Goal: Answer question/provide support: Share knowledge or assist other users

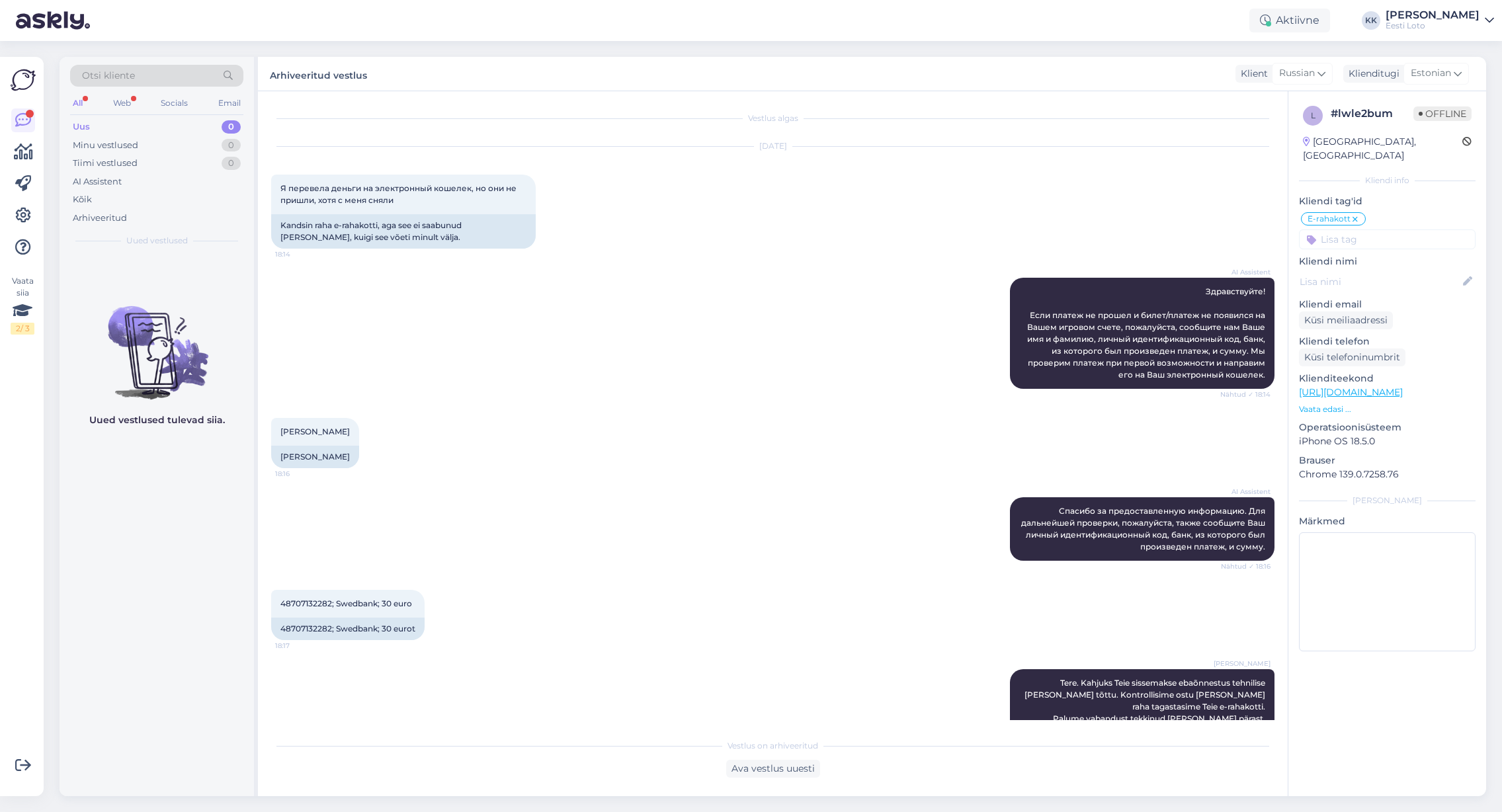
scroll to position [85, 0]
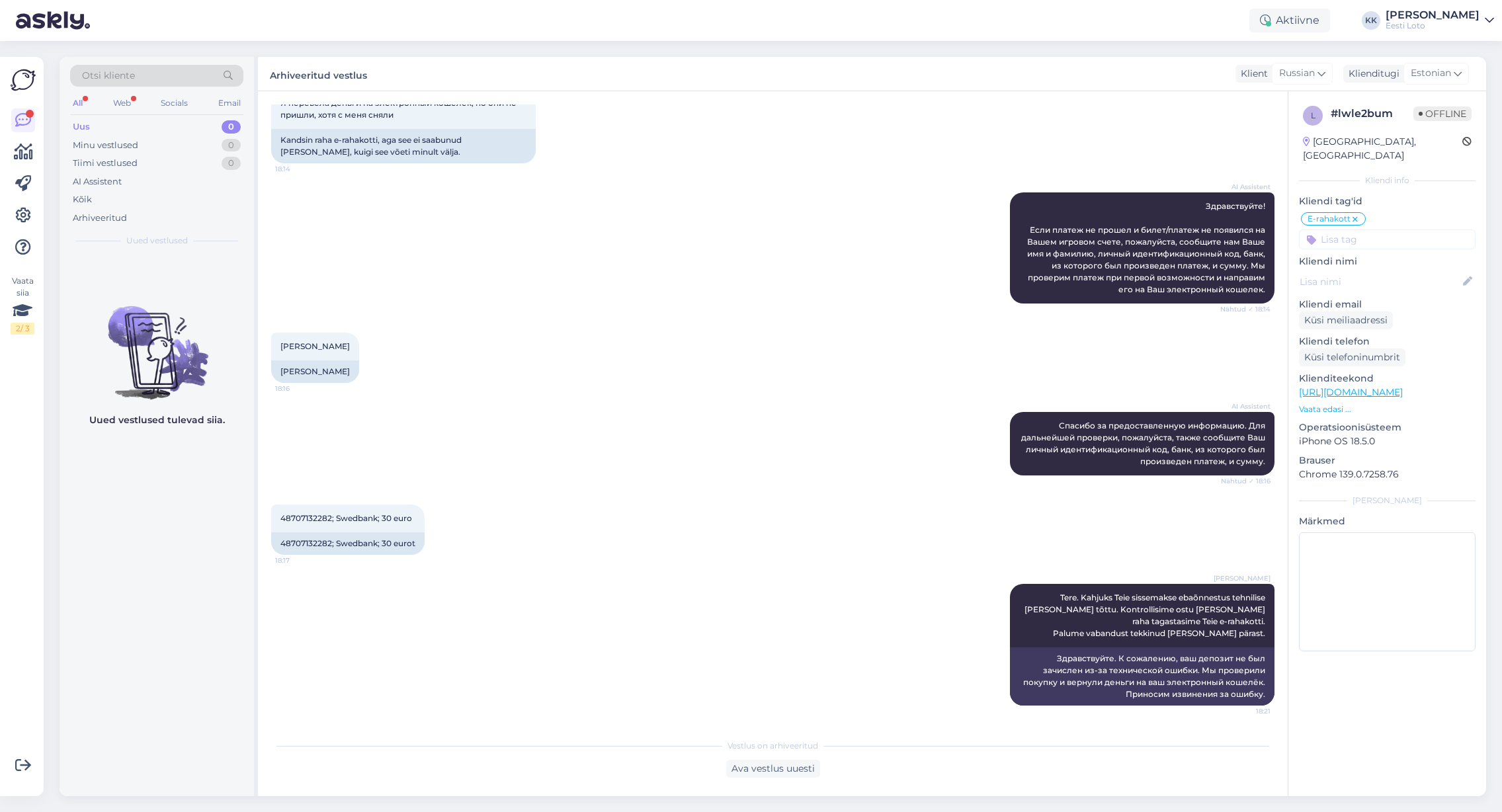
click at [133, 125] on div "Uus 0" at bounding box center [156, 127] width 173 height 19
click at [107, 211] on div "Arhiveeritud" at bounding box center [99, 218] width 54 height 13
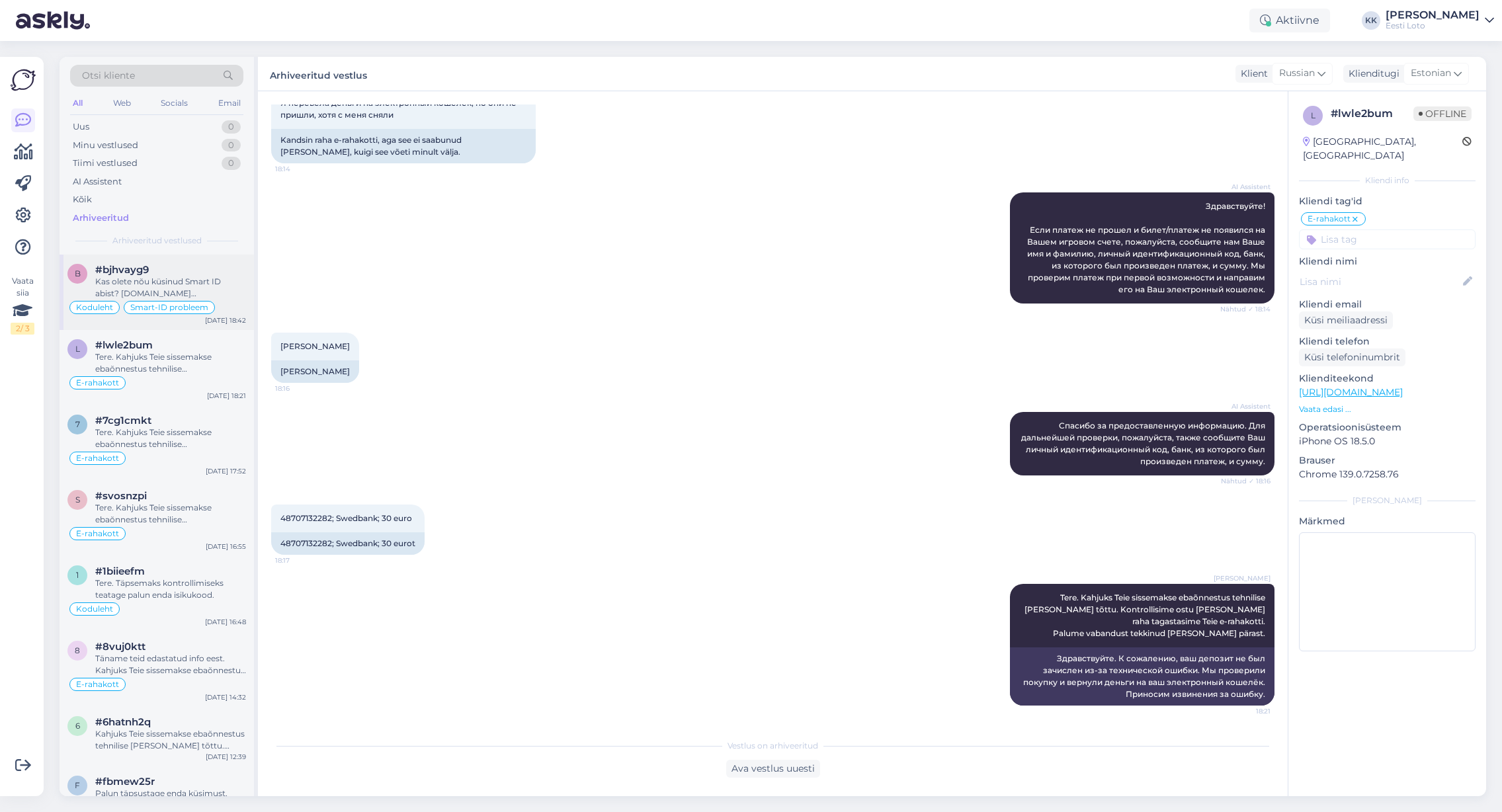
click at [192, 279] on div "Kas olete nõu küsinud Smart ID abist? [DOMAIN_NAME][EMAIL_ADDRESS][DOMAIN_NAME]" at bounding box center [171, 287] width 151 height 24
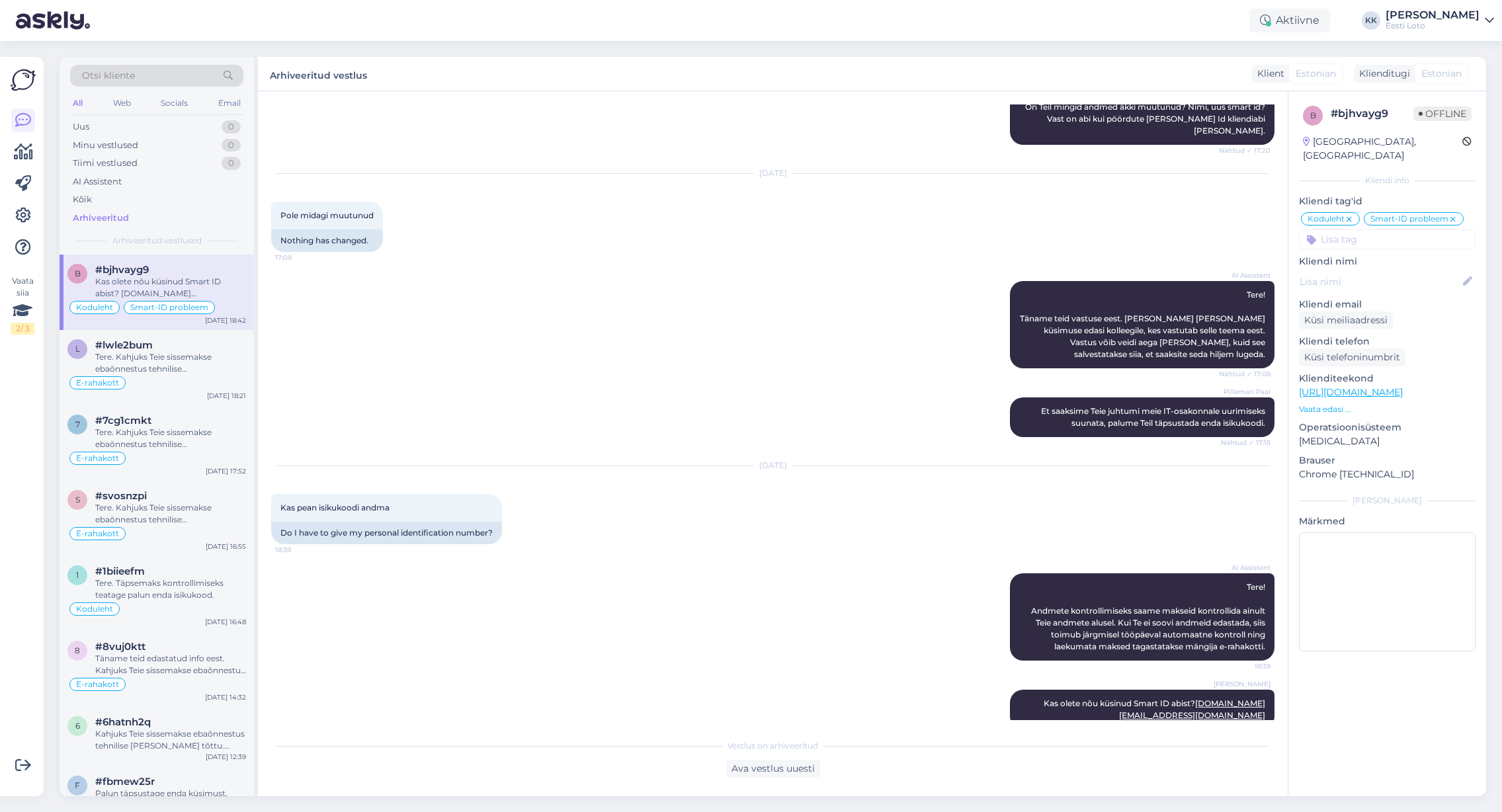
scroll to position [1134, 0]
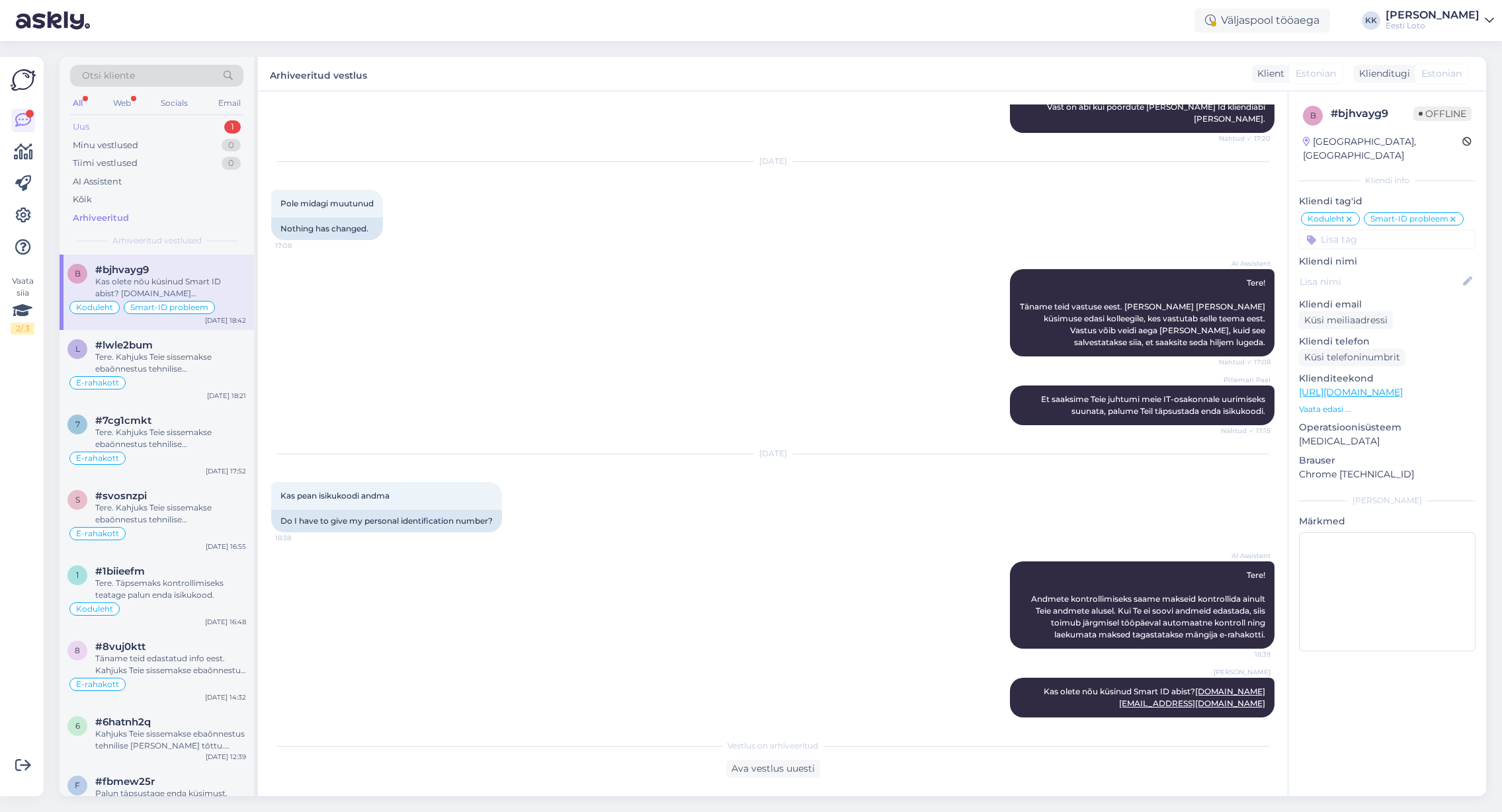
drag, startPoint x: 95, startPoint y: 127, endPoint x: 102, endPoint y: 130, distance: 7.6
click at [95, 127] on div "Uus 1" at bounding box center [156, 127] width 173 height 19
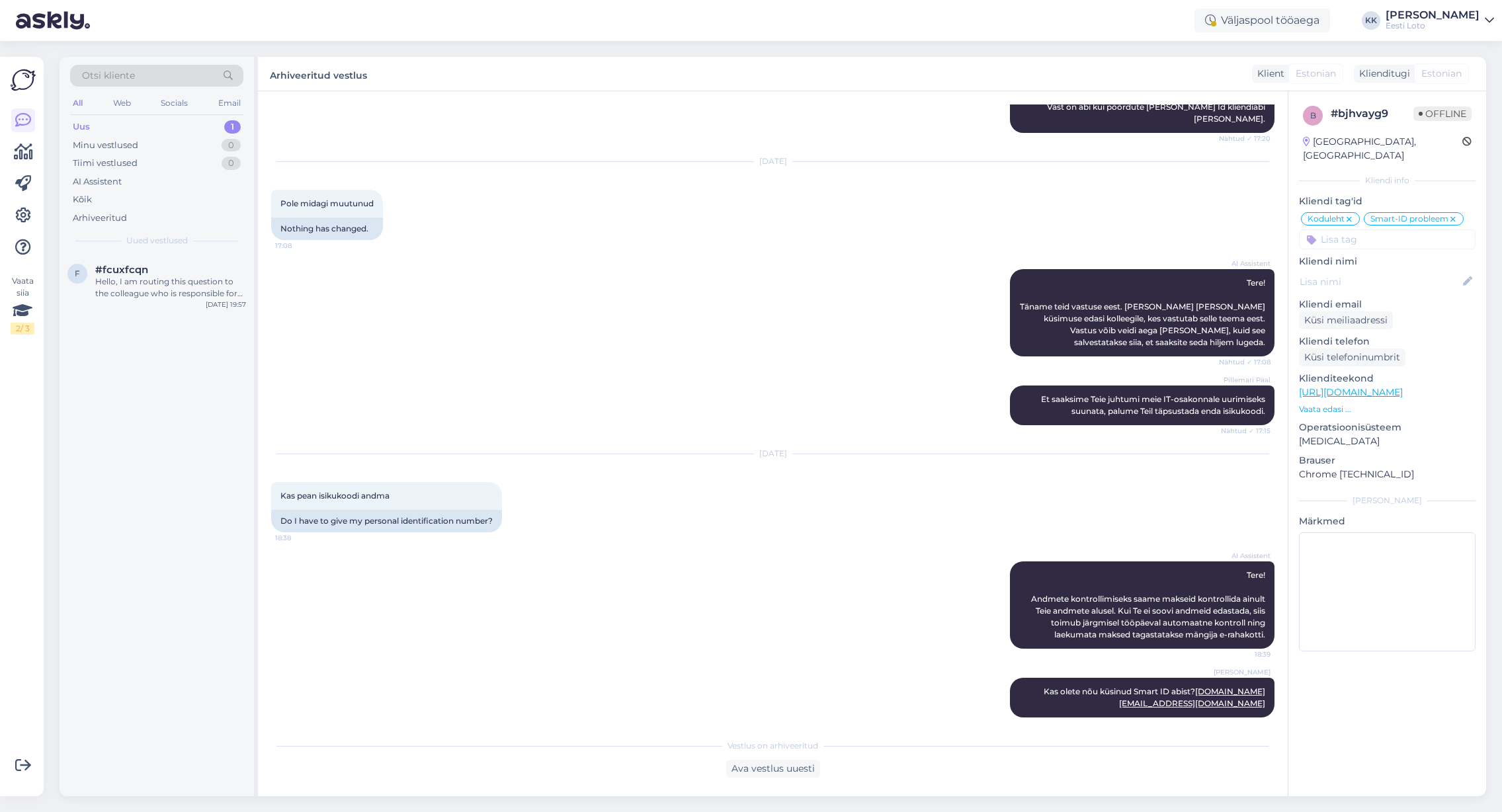
scroll to position [1131, 0]
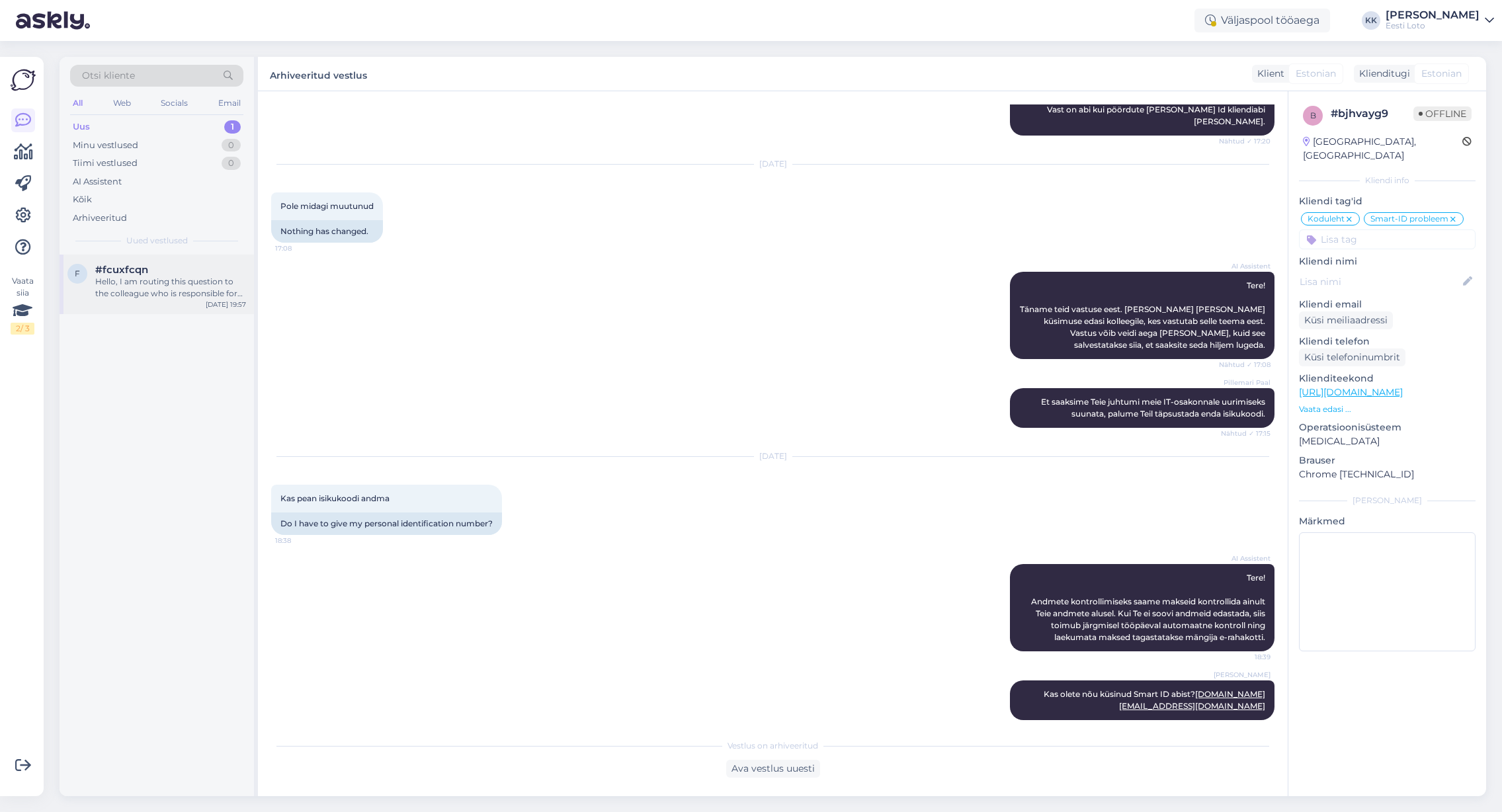
click at [164, 289] on div "Hello, I am routing this question to the colleague who is responsible for this …" at bounding box center [171, 287] width 151 height 24
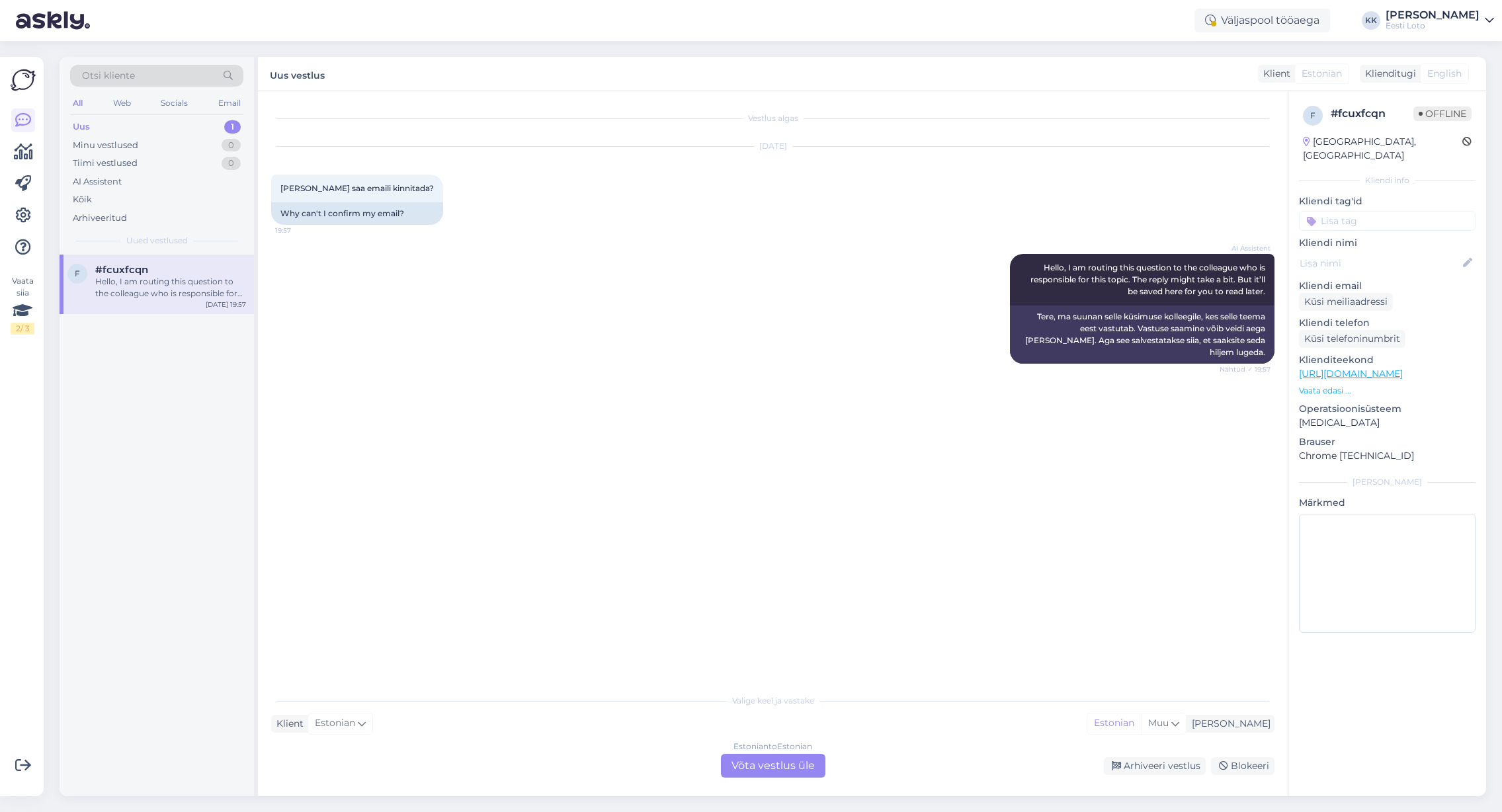
click at [800, 767] on div "Estonian to Estonian Võta vestlus üle" at bounding box center [773, 765] width 105 height 24
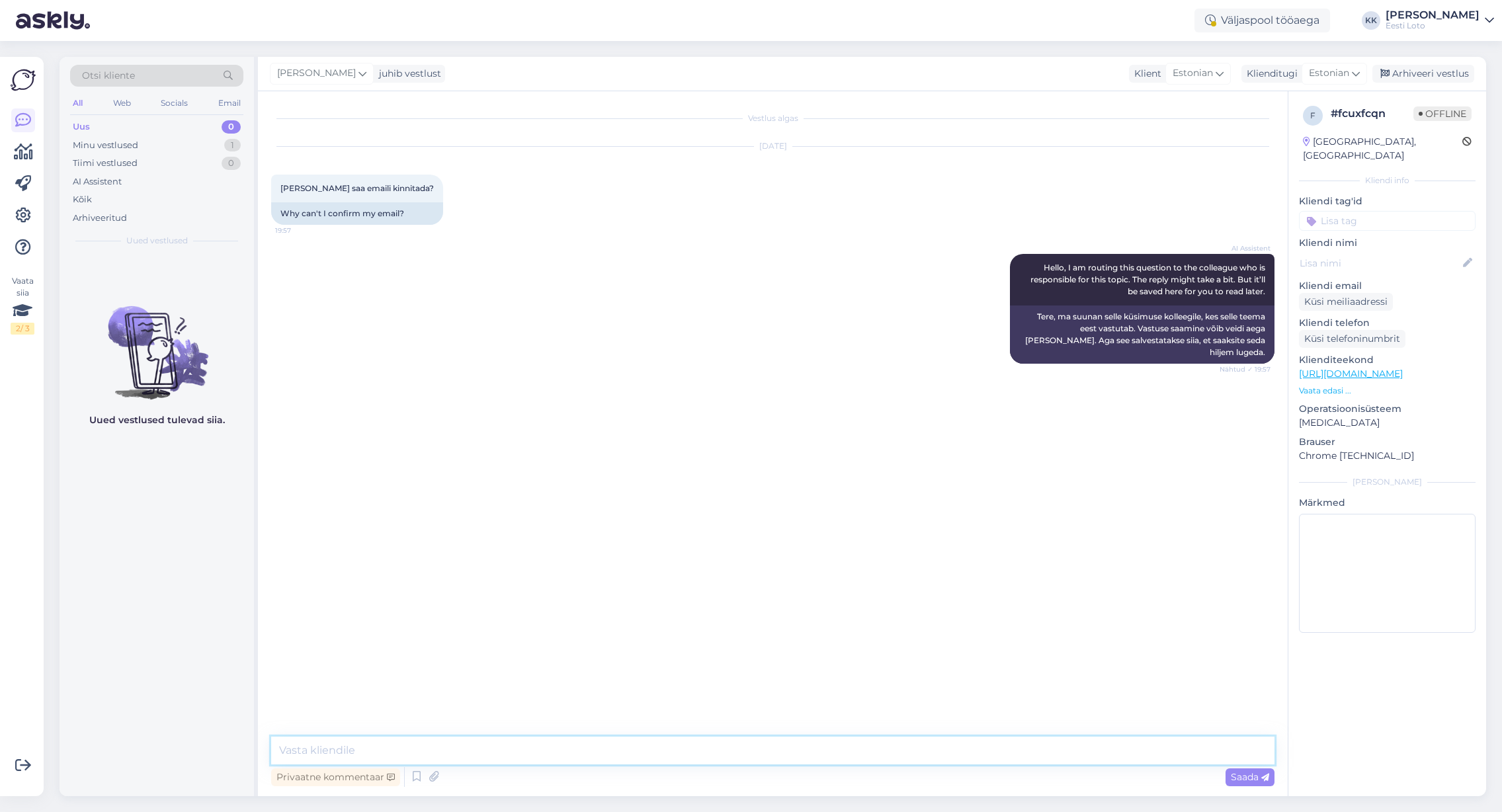
click at [595, 751] on textarea at bounding box center [773, 750] width 1003 height 27
click at [321, 751] on textarea "Tere. KOntrollimiseks teatage enda" at bounding box center [773, 750] width 1003 height 27
click at [480, 752] on textarea "Tere. Kontrollimiseks teatage enda" at bounding box center [773, 750] width 1003 height 27
drag, startPoint x: 432, startPoint y: 752, endPoint x: 438, endPoint y: 752, distance: 6.0
click at [432, 752] on textarea "Tere. Kontrollimiseks teatage enda" at bounding box center [773, 750] width 1003 height 27
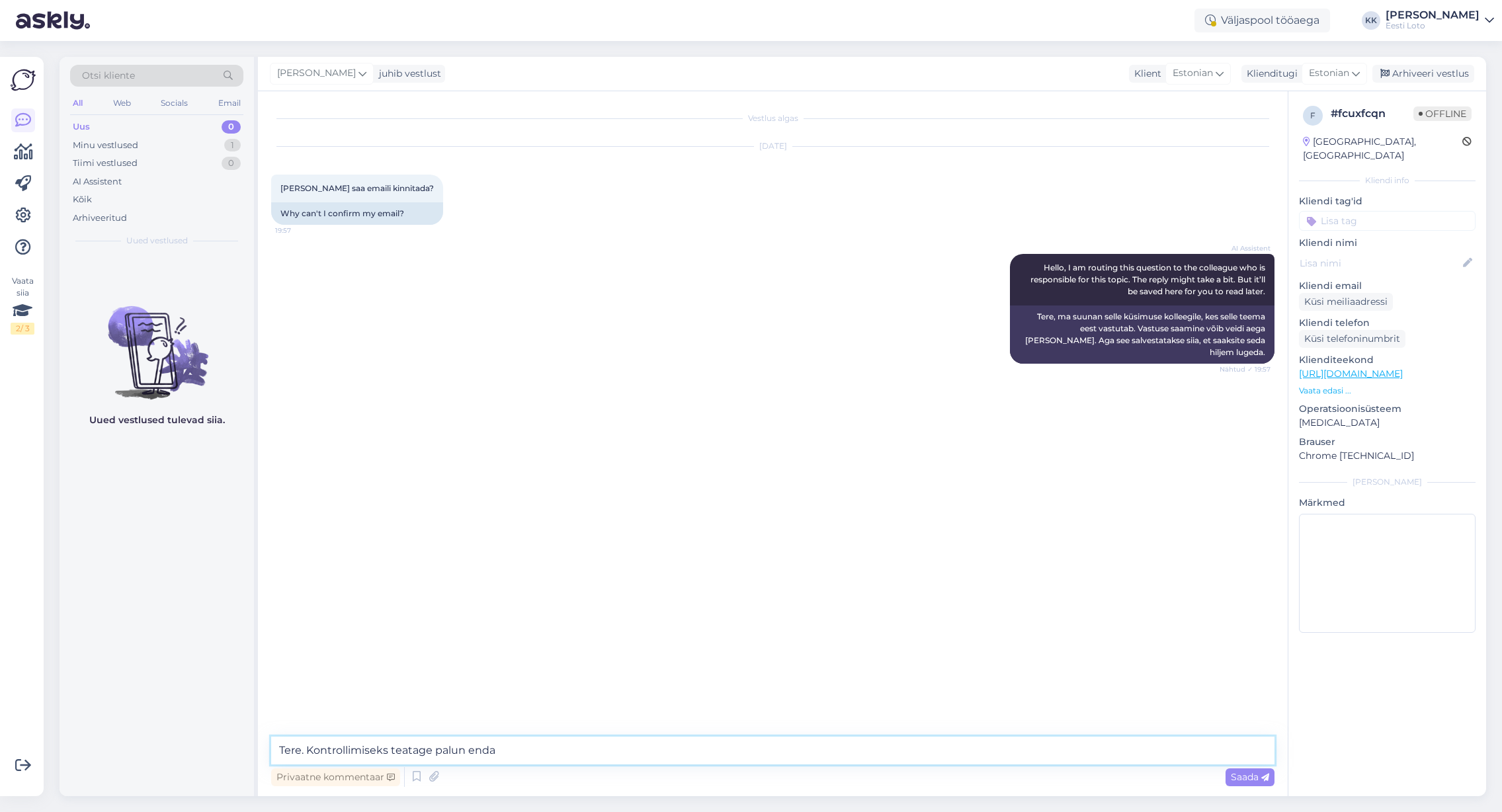
click at [574, 749] on textarea "Tere. Kontrollimiseks teatage palun enda" at bounding box center [773, 750] width 1003 height 27
type textarea "Tere. Kontrollimiseks teatage palun enda isikukood."
click at [1251, 778] on span "Saada" at bounding box center [1250, 777] width 39 height 12
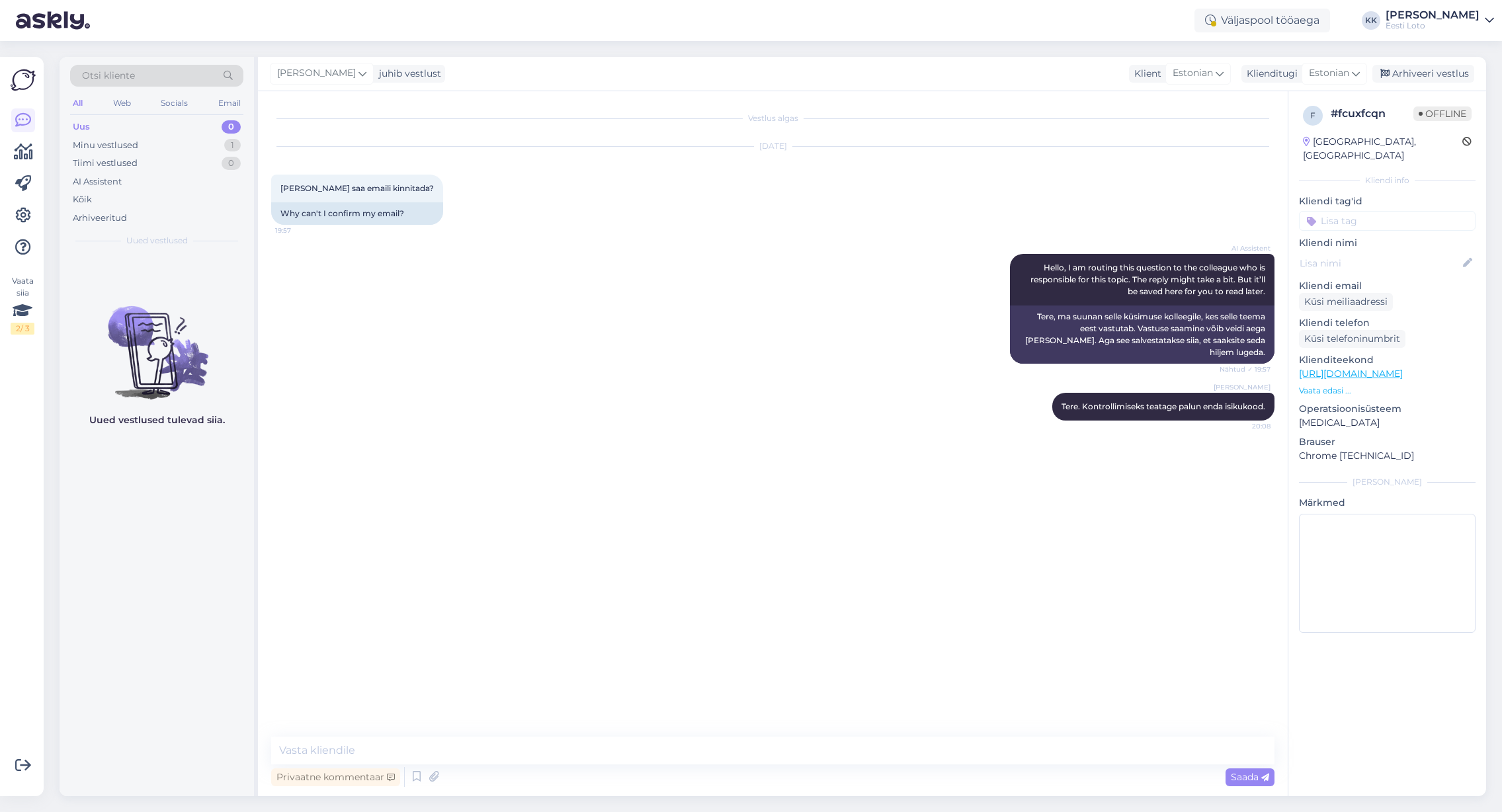
click at [1398, 211] on input at bounding box center [1387, 220] width 177 height 20
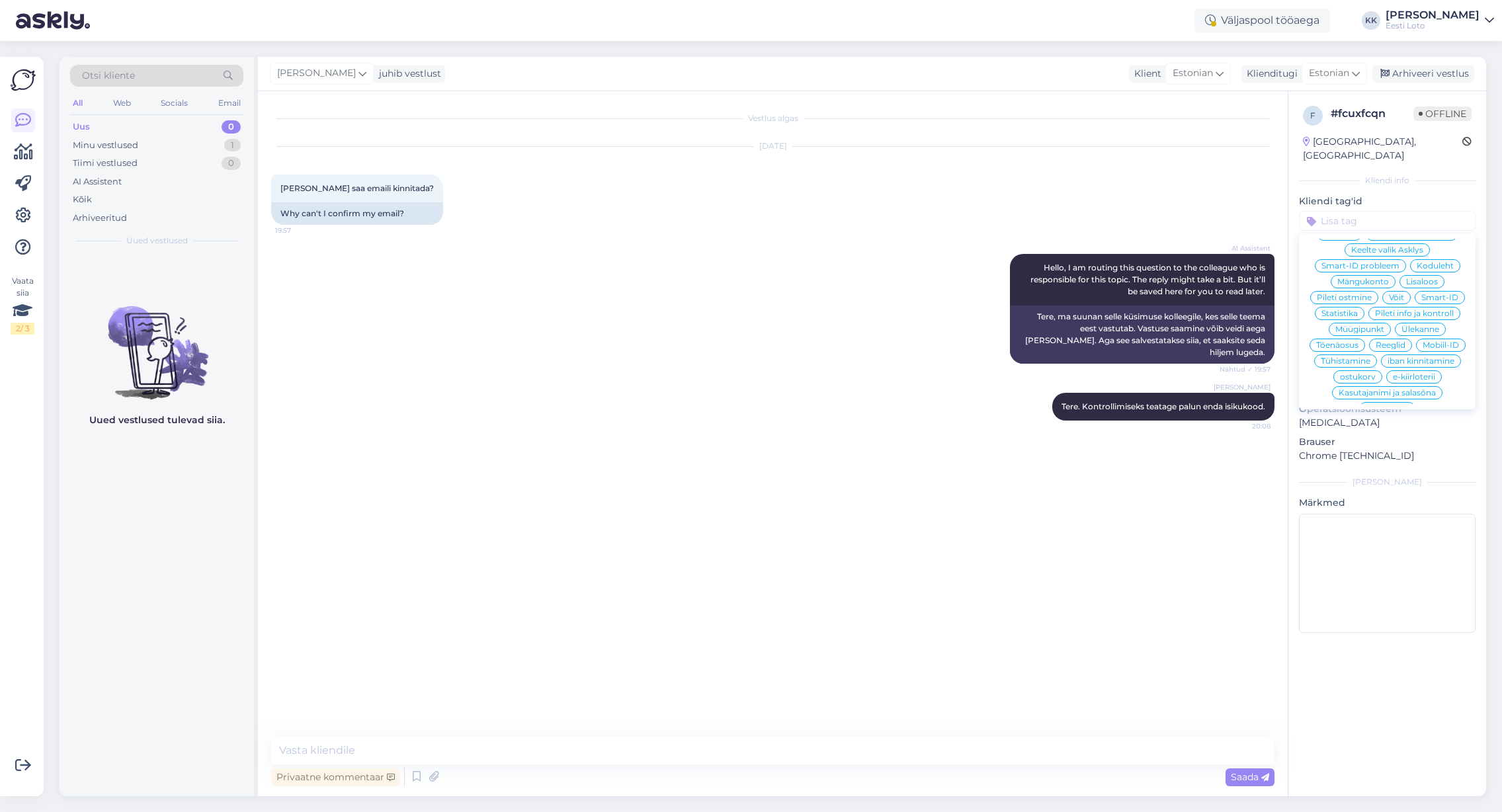
scroll to position [253, 0]
click at [1339, 211] on input at bounding box center [1387, 220] width 177 height 20
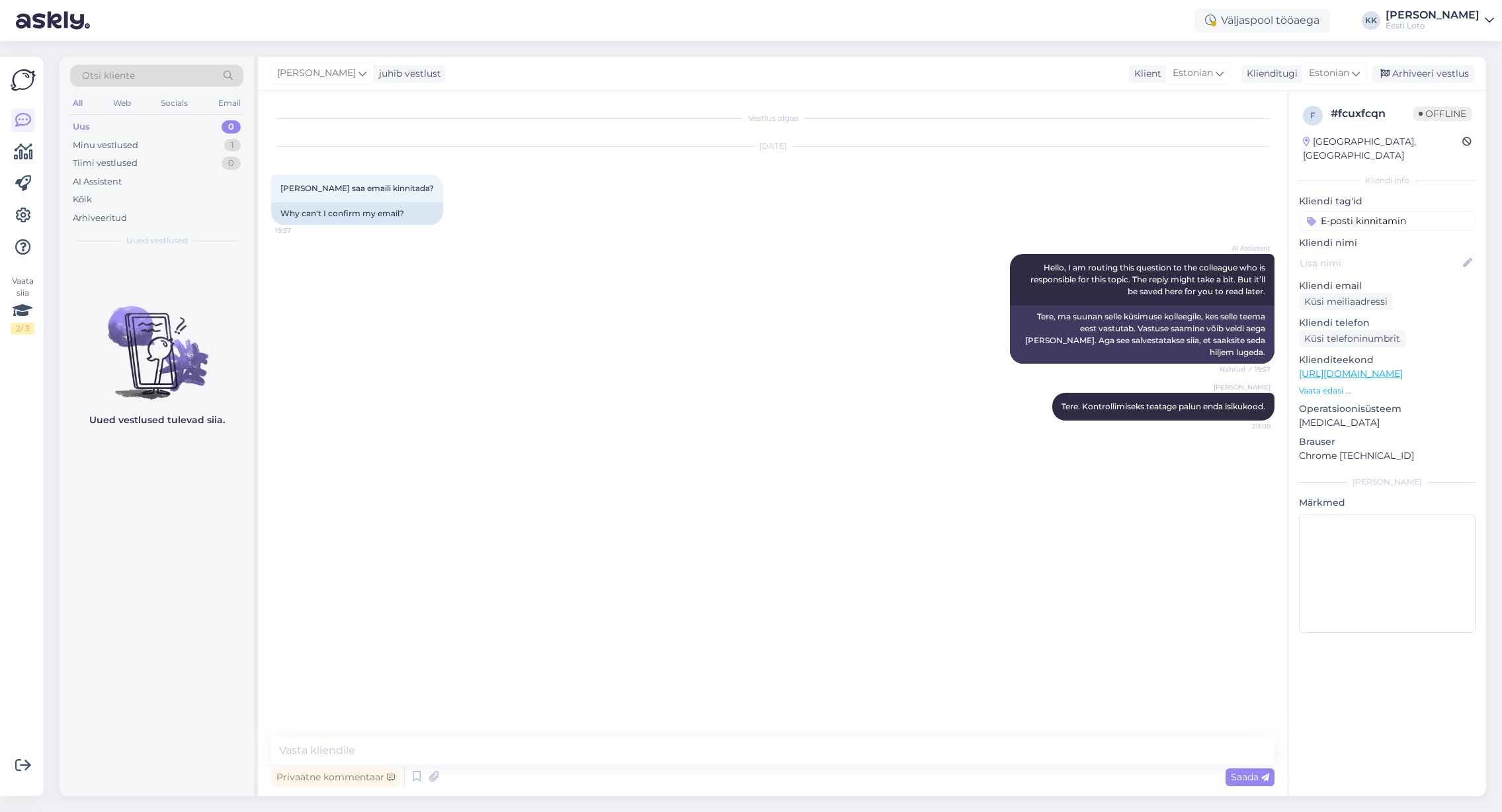
type input "E-posti kinnitamine"
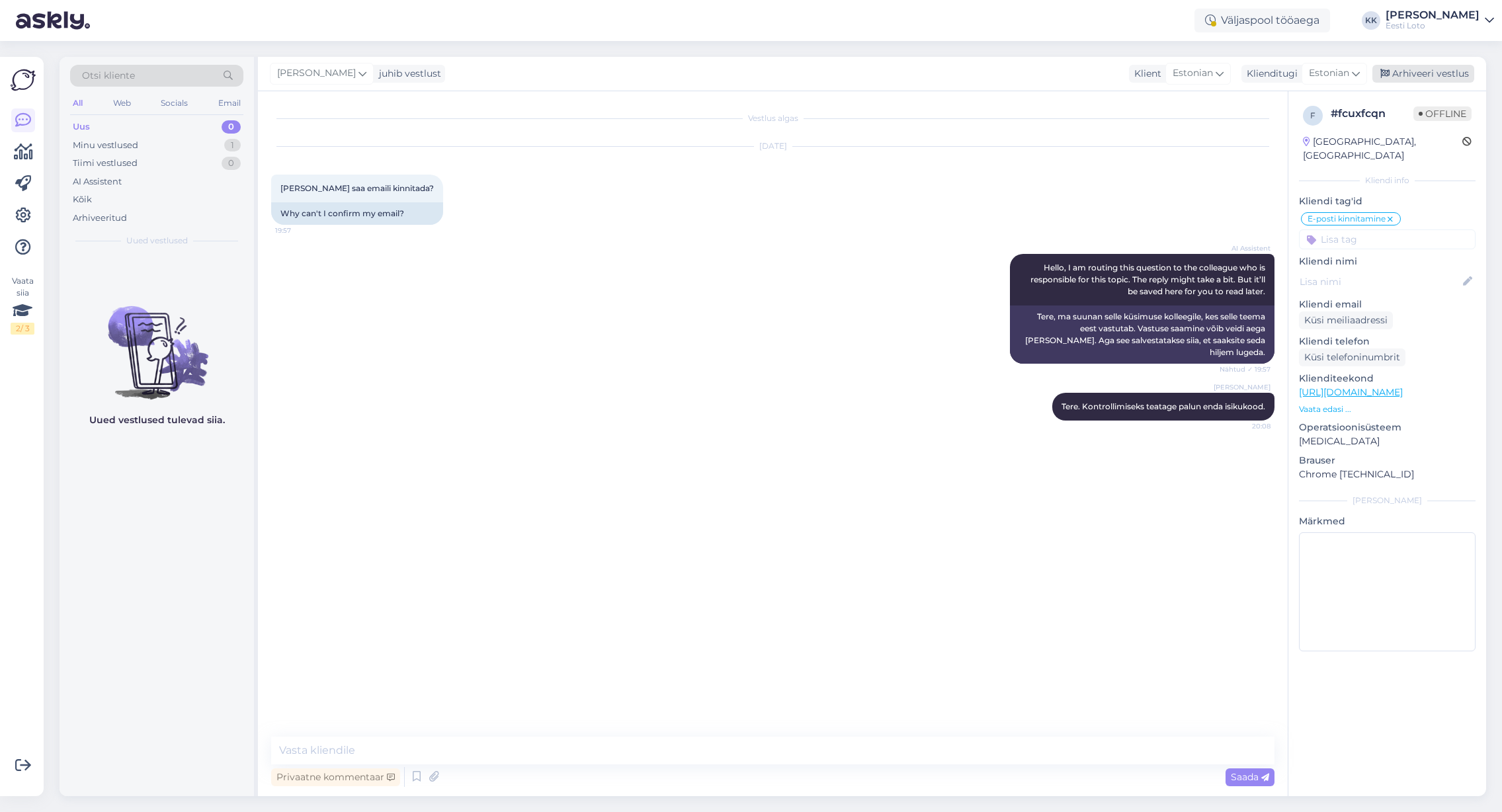
click at [1441, 76] on div "Arhiveeri vestlus" at bounding box center [1424, 74] width 102 height 18
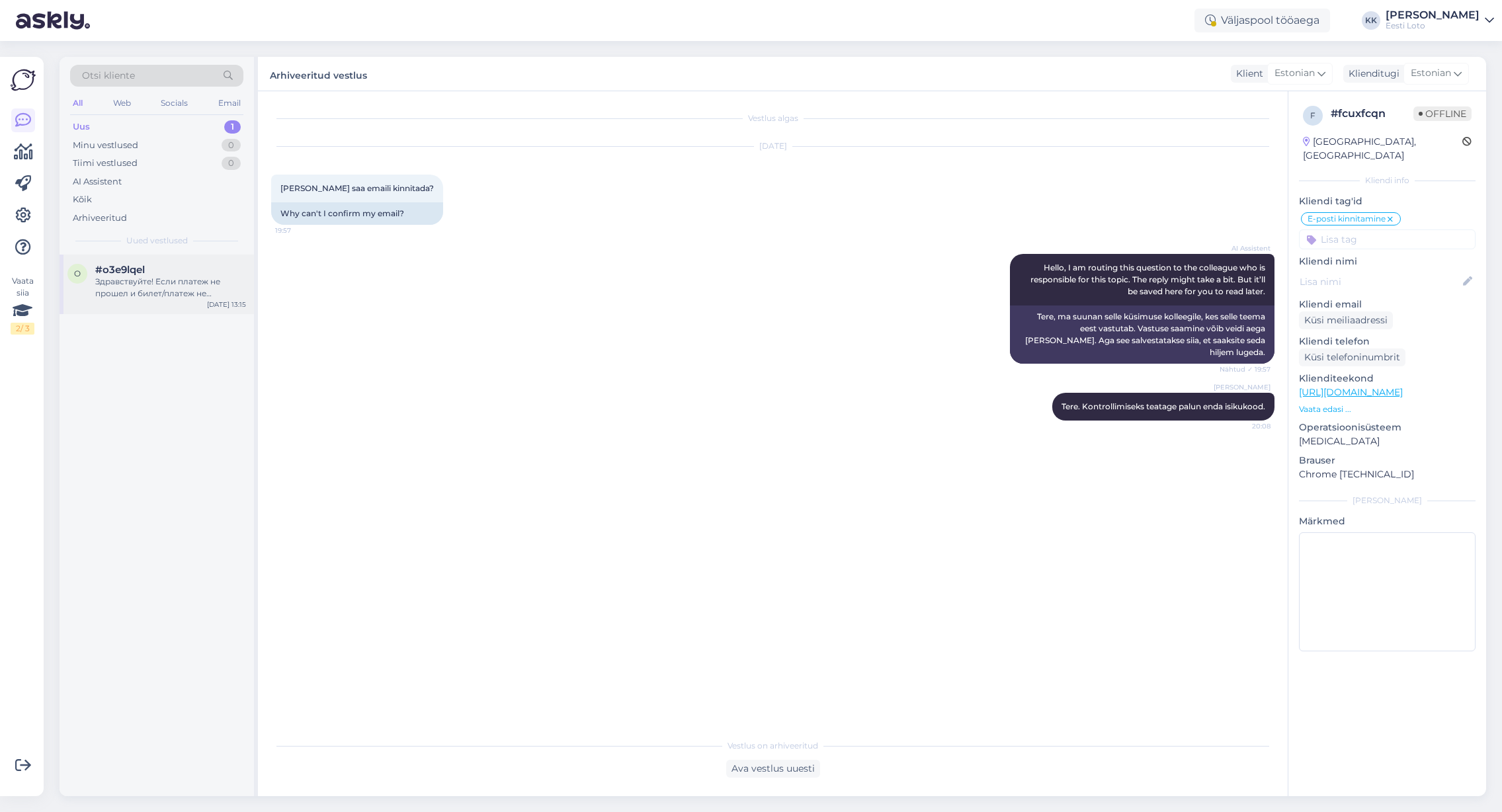
click at [126, 287] on div "Здравствуйте! Если платеж не прошел и билет/платеж не появился на вашем игровом…" at bounding box center [171, 287] width 151 height 24
